Goal: Information Seeking & Learning: Learn about a topic

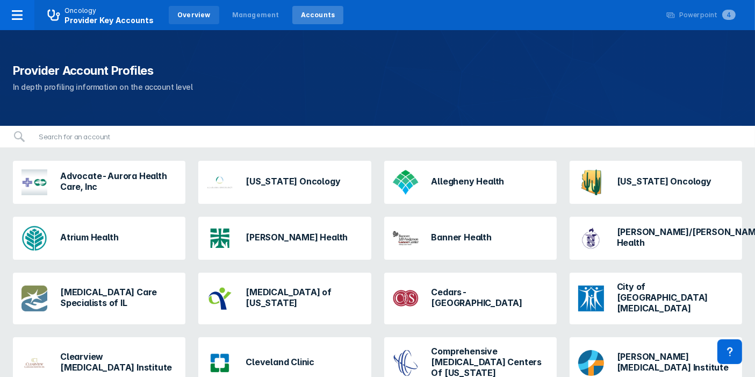
click at [190, 19] on div "Overview" at bounding box center [193, 15] width 33 height 10
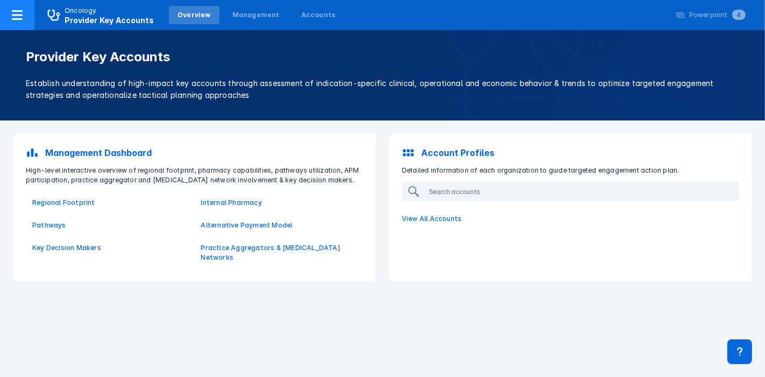
click at [18, 15] on icon at bounding box center [17, 15] width 11 height 10
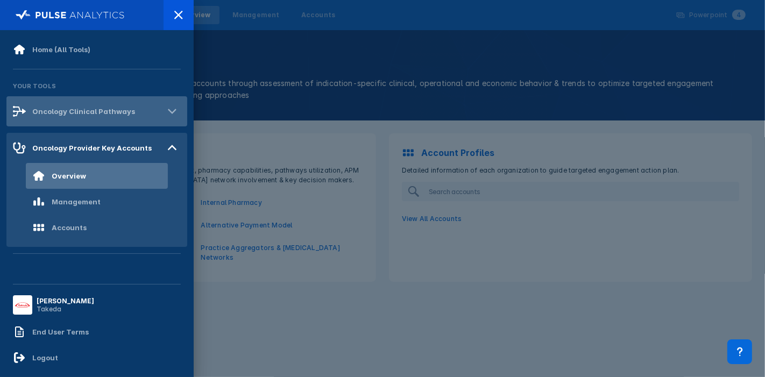
click at [87, 107] on div "Oncology Clinical Pathways" at bounding box center [83, 111] width 103 height 9
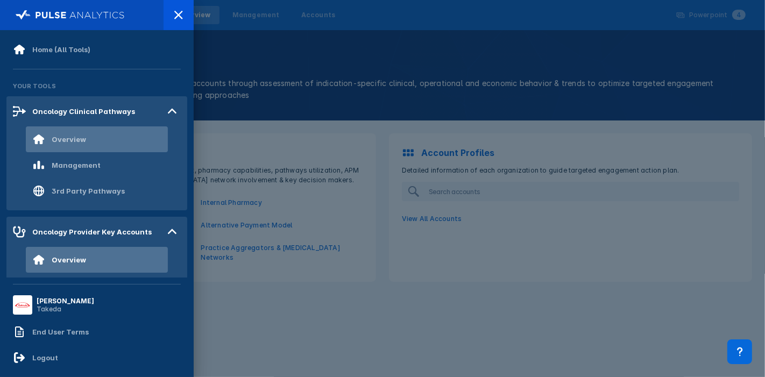
click at [61, 143] on div "Overview" at bounding box center [59, 139] width 54 height 13
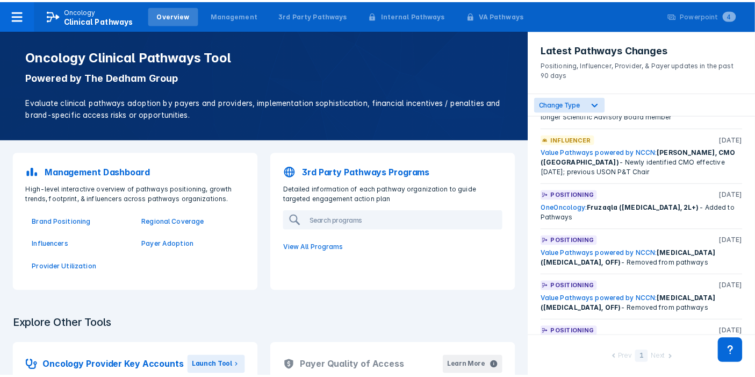
scroll to position [575, 0]
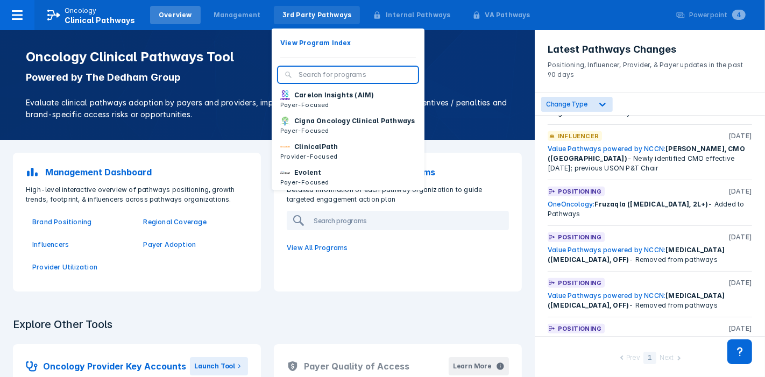
click at [303, 21] on div "3rd Party Pathways" at bounding box center [317, 15] width 87 height 18
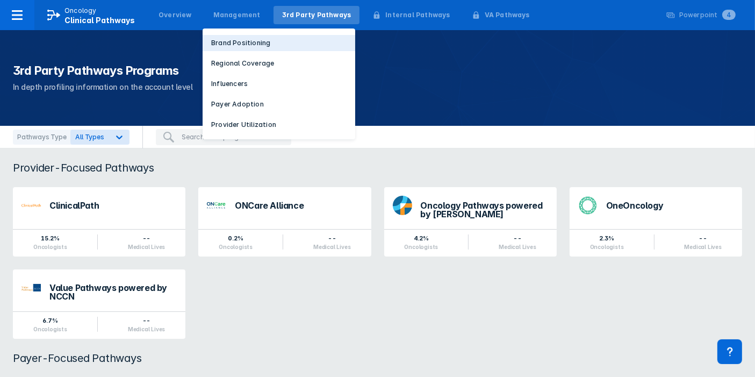
click at [221, 40] on p "Brand Positioning" at bounding box center [240, 43] width 59 height 10
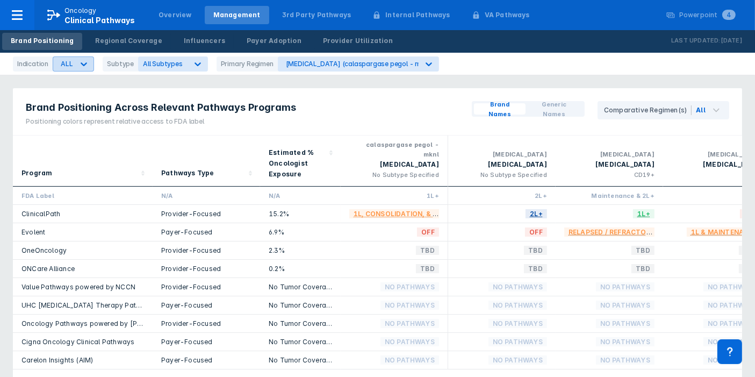
click at [86, 61] on icon at bounding box center [84, 64] width 11 height 11
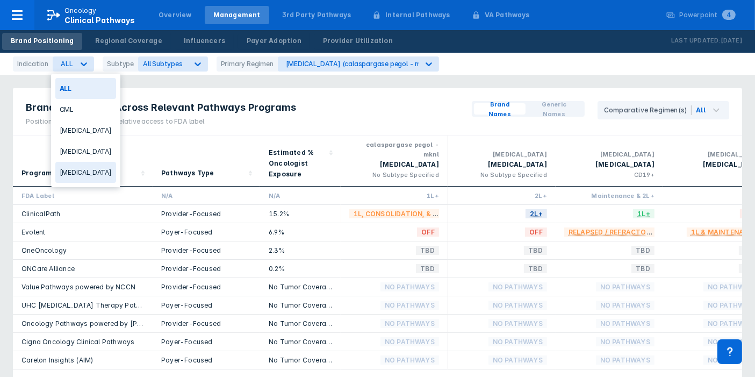
click at [75, 169] on div "[MEDICAL_DATA]" at bounding box center [85, 172] width 61 height 21
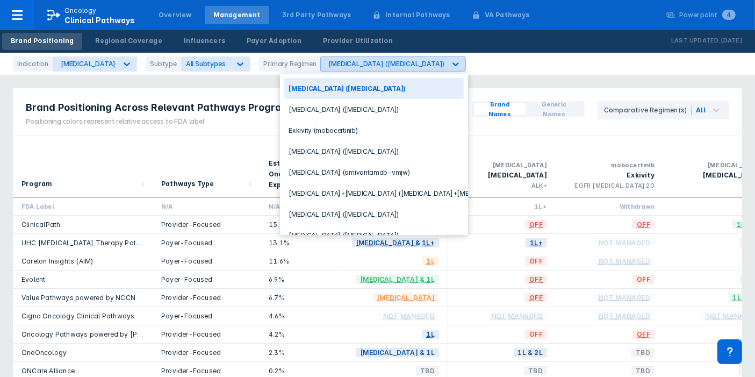
click at [451, 59] on icon at bounding box center [456, 64] width 11 height 11
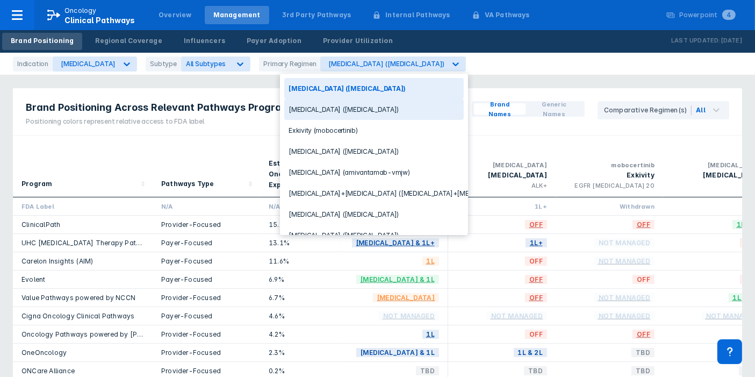
click at [324, 108] on div "[MEDICAL_DATA] ([MEDICAL_DATA])" at bounding box center [374, 109] width 180 height 21
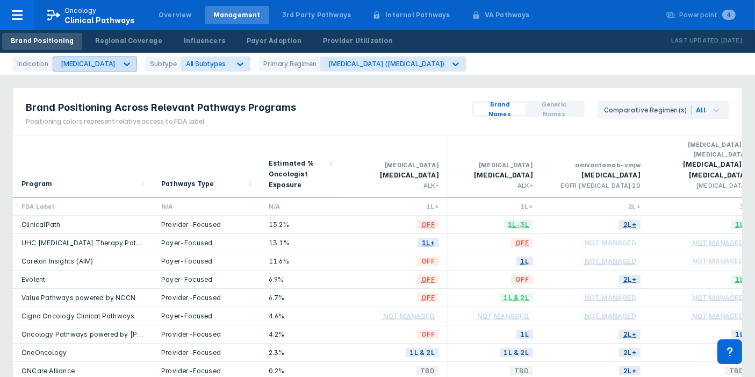
click at [117, 69] on div at bounding box center [126, 63] width 19 height 19
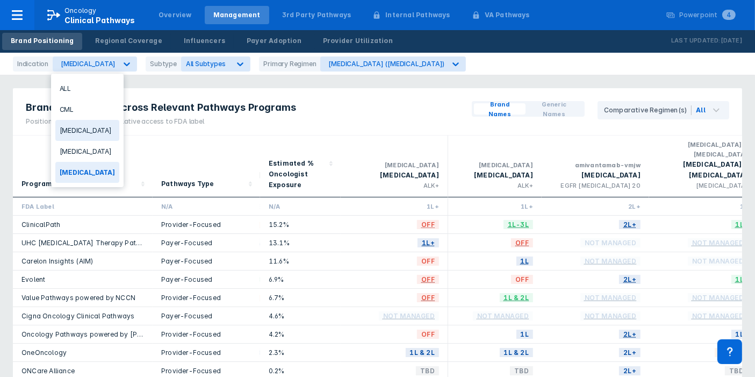
click at [83, 129] on div "[MEDICAL_DATA]" at bounding box center [87, 130] width 64 height 21
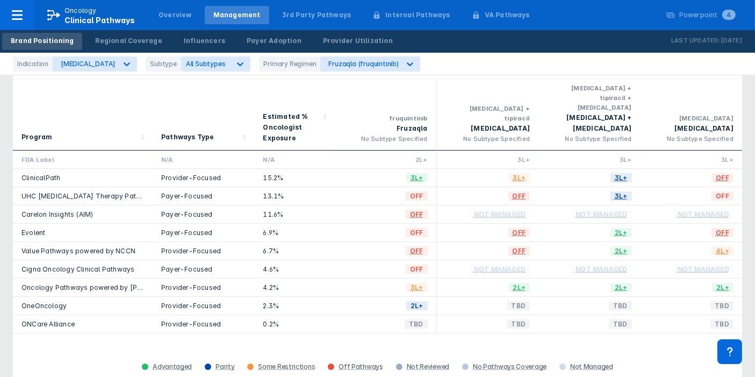
scroll to position [61, 0]
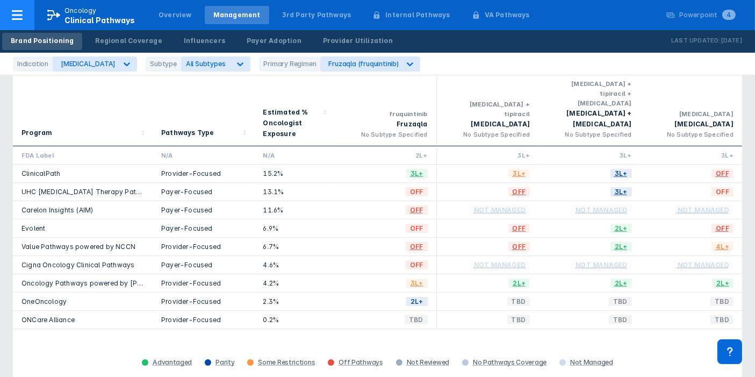
click at [33, 19] on div at bounding box center [17, 15] width 34 height 30
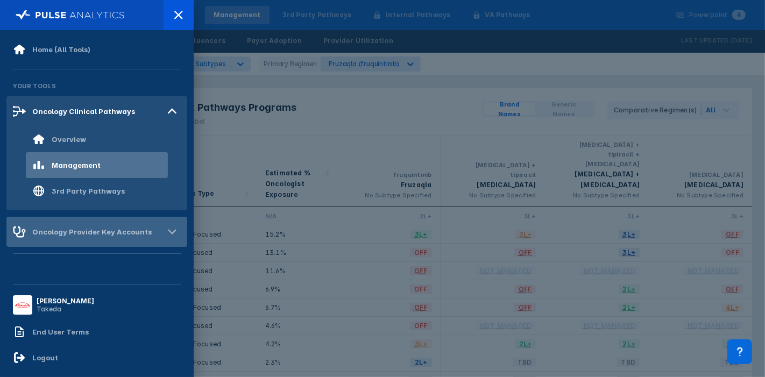
click at [138, 232] on div "Oncology Provider Key Accounts" at bounding box center [91, 231] width 119 height 9
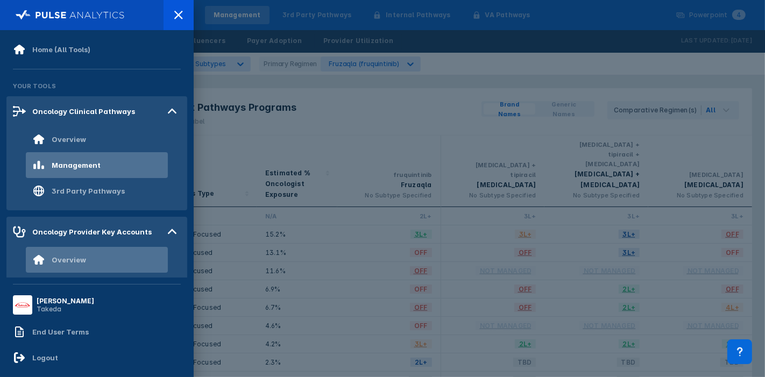
click at [85, 253] on div "Overview" at bounding box center [97, 260] width 142 height 26
